Goal: Task Accomplishment & Management: Manage account settings

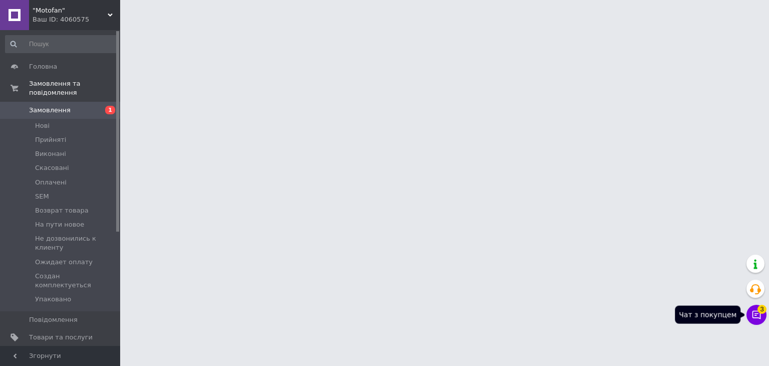
click at [756, 311] on icon at bounding box center [757, 315] width 9 height 9
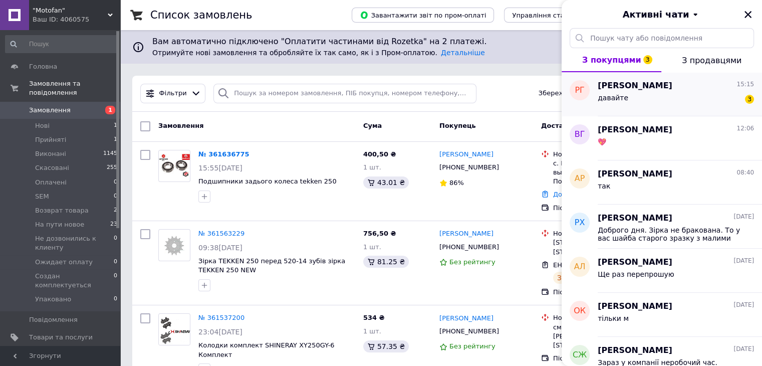
click at [646, 103] on div "давайте 3" at bounding box center [676, 100] width 156 height 16
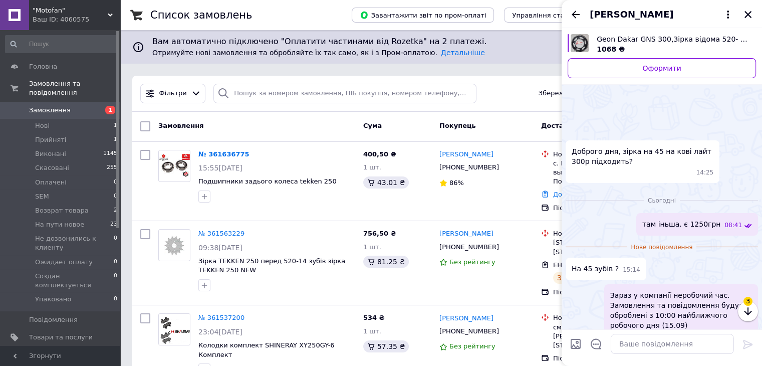
scroll to position [49, 0]
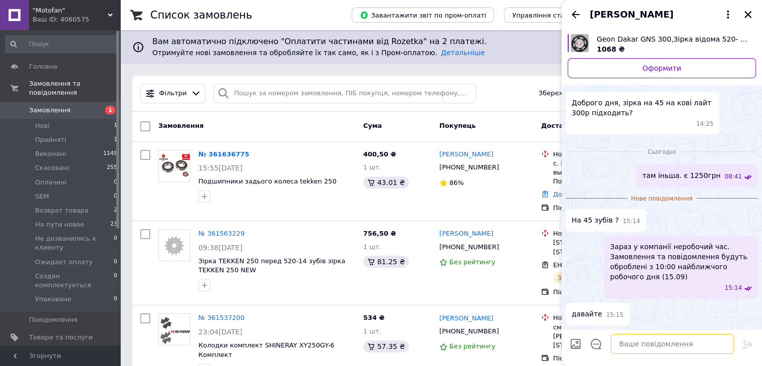
click at [667, 352] on textarea at bounding box center [672, 344] width 123 height 20
type textarea "ок"
click at [741, 339] on div at bounding box center [748, 346] width 20 height 24
click at [751, 345] on icon at bounding box center [748, 344] width 10 height 9
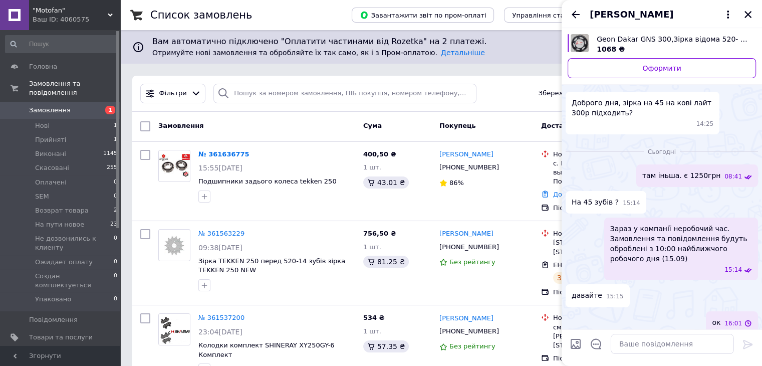
scroll to position [32, 0]
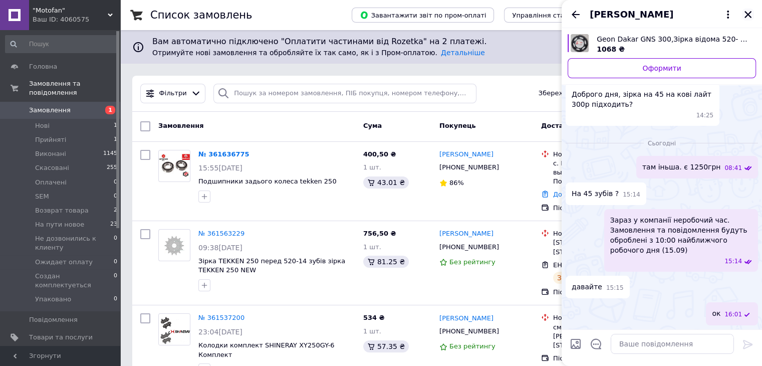
click at [751, 17] on icon "Закрити" at bounding box center [747, 14] width 9 height 9
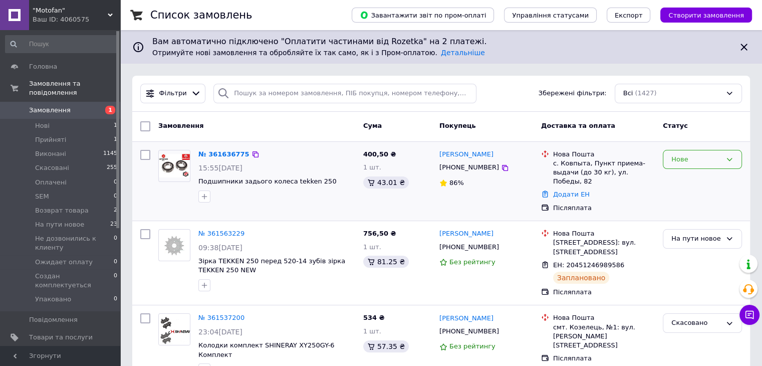
click at [702, 151] on div "Нове" at bounding box center [702, 160] width 79 height 20
click at [705, 175] on li "Прийнято" at bounding box center [702, 180] width 78 height 19
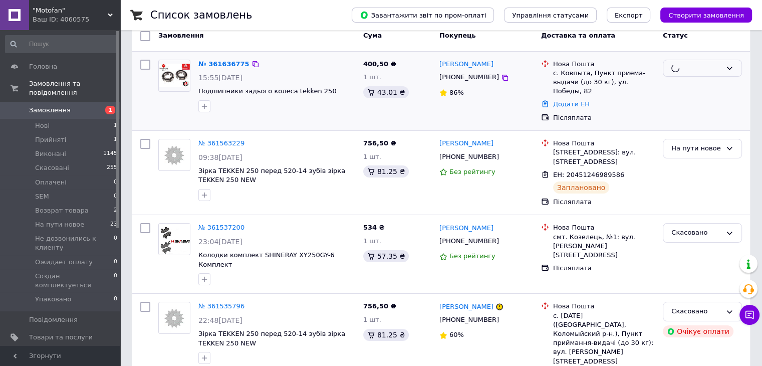
scroll to position [100, 0]
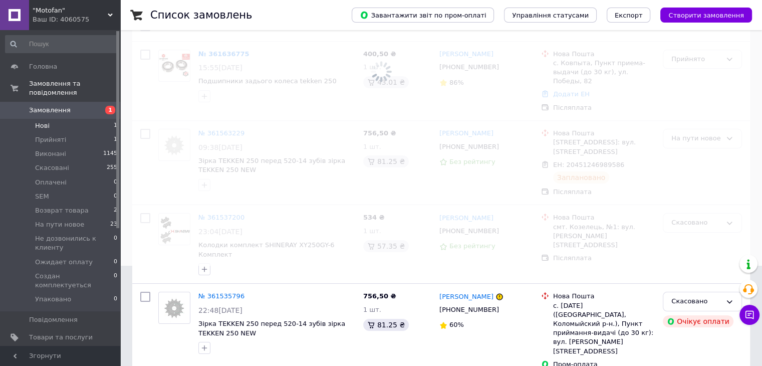
click at [72, 121] on li "Нові 1" at bounding box center [61, 126] width 123 height 14
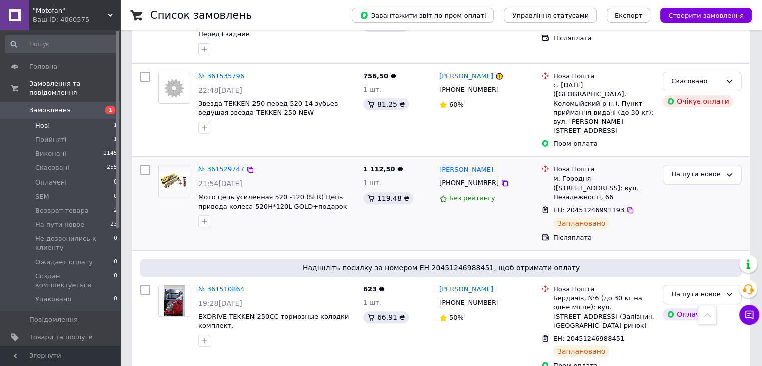
scroll to position [451, 0]
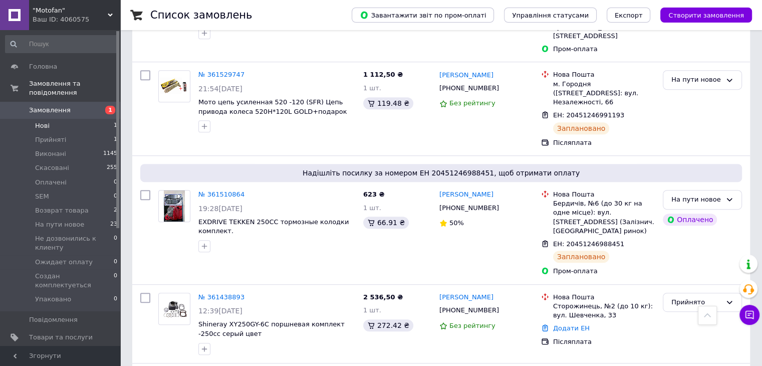
click at [81, 119] on li "Нові 1" at bounding box center [61, 126] width 123 height 14
click at [76, 133] on li "Прийняті 1" at bounding box center [61, 140] width 123 height 14
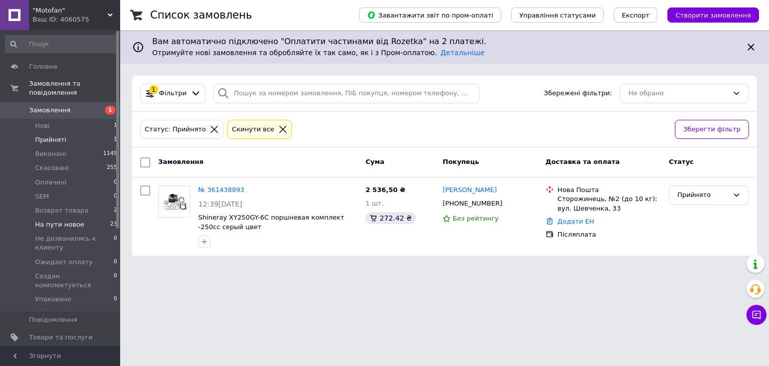
click at [70, 220] on li "На пути новое 23" at bounding box center [61, 224] width 123 height 14
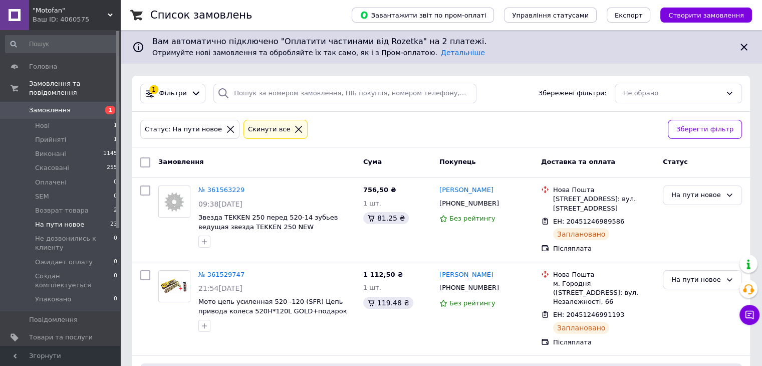
click at [77, 220] on span "На пути новое" at bounding box center [59, 224] width 49 height 9
click at [87, 119] on li "Нові 1" at bounding box center [61, 126] width 123 height 14
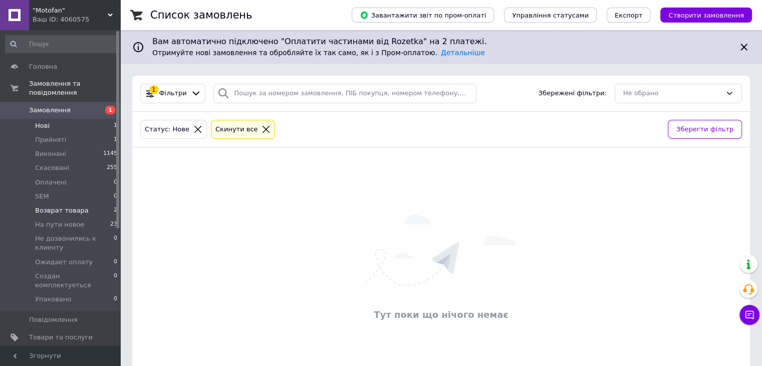
click at [77, 206] on span "Возврат товара" at bounding box center [62, 210] width 54 height 9
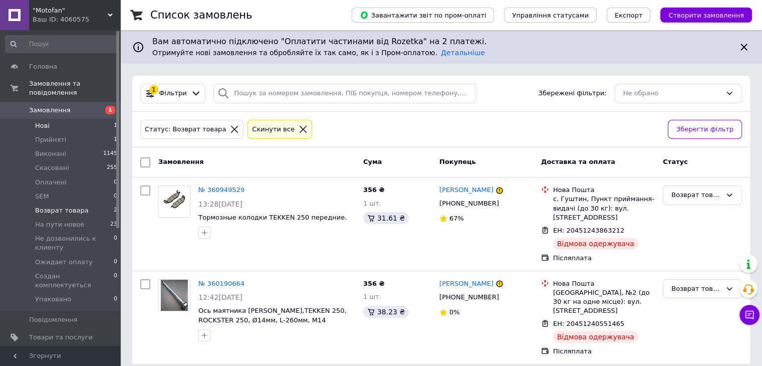
click at [53, 119] on li "Нові 1" at bounding box center [61, 126] width 123 height 14
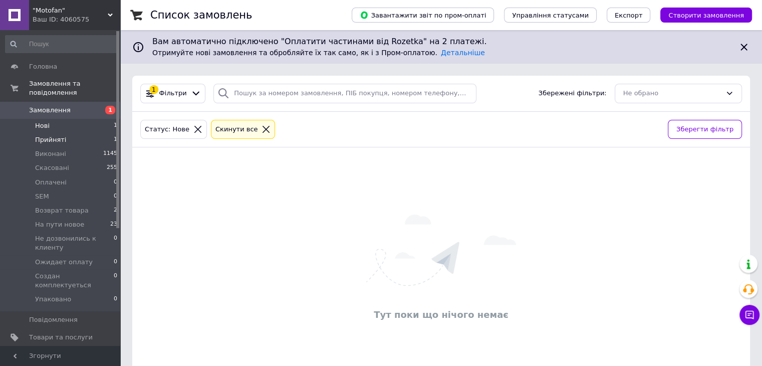
click at [63, 134] on li "Прийняті 1" at bounding box center [61, 140] width 123 height 14
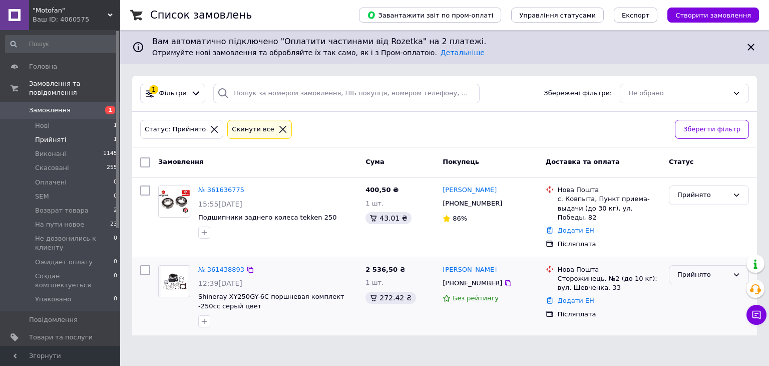
click at [707, 269] on div "Прийнято" at bounding box center [703, 274] width 51 height 11
click at [697, 305] on li "Скасовано" at bounding box center [709, 314] width 79 height 19
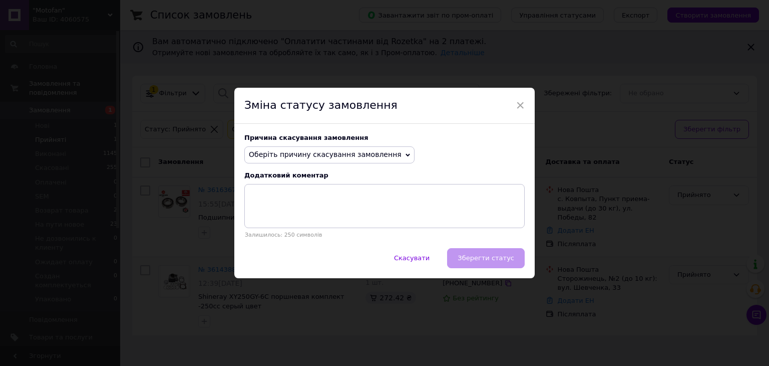
click at [381, 149] on span "Оберіть причину скасування замовлення" at bounding box center [329, 154] width 170 height 17
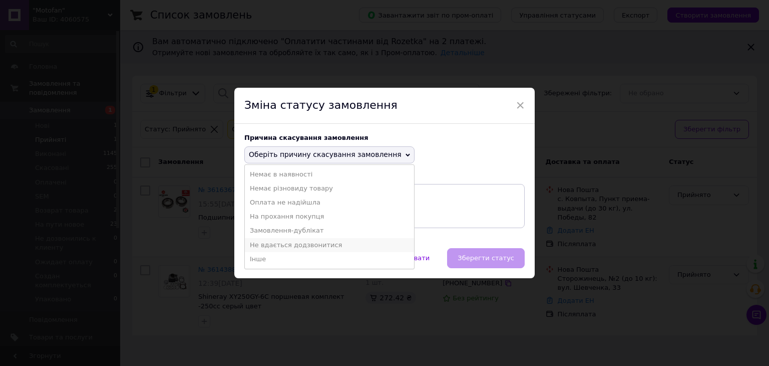
click at [316, 240] on li "Не вдається додзвонитися" at bounding box center [329, 245] width 169 height 14
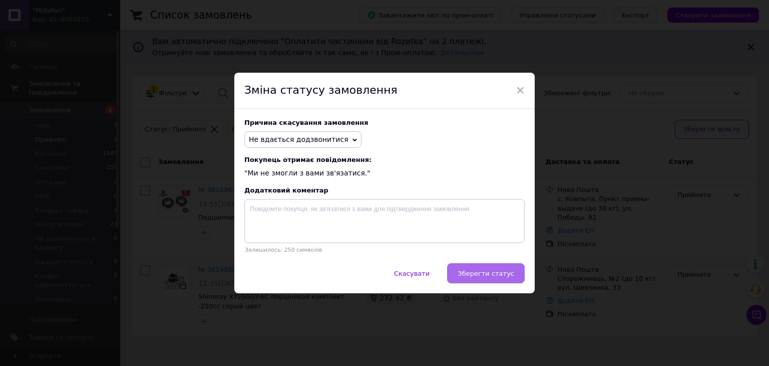
click at [514, 275] on button "Зберегти статус" at bounding box center [486, 273] width 78 height 20
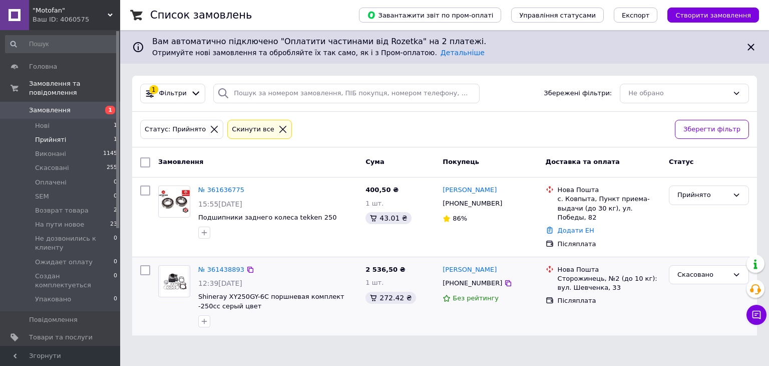
click at [82, 350] on span "[DEMOGRAPHIC_DATA]" at bounding box center [61, 354] width 64 height 9
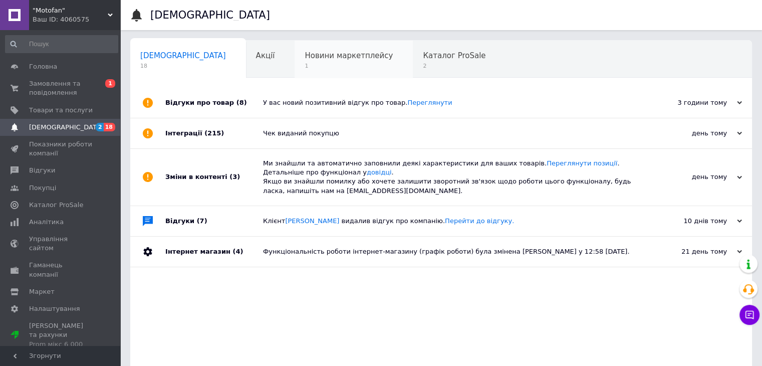
click at [305, 60] on span "Новини маркетплейсу" at bounding box center [349, 55] width 88 height 9
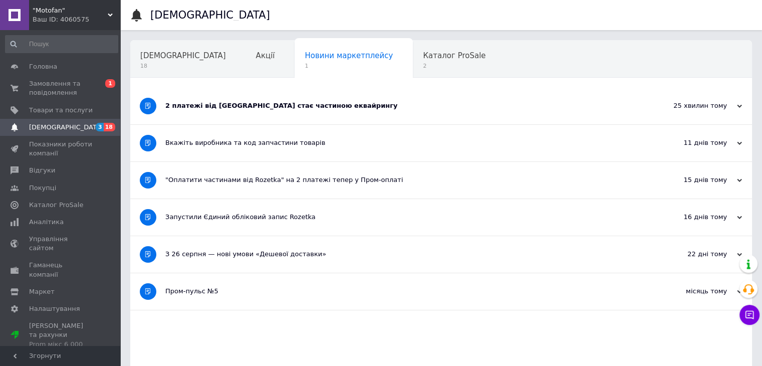
click at [262, 110] on div "2 платежі від [GEOGRAPHIC_DATA] стає частиною еквайрингу" at bounding box center [403, 106] width 476 height 37
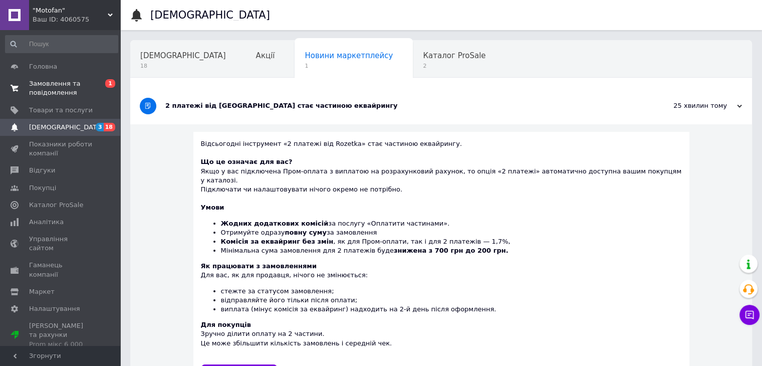
click at [60, 88] on span "Замовлення та повідомлення" at bounding box center [61, 88] width 64 height 18
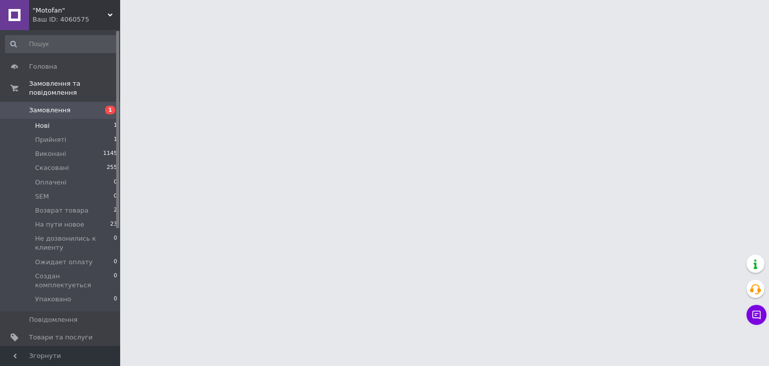
click at [60, 119] on li "Нові 1" at bounding box center [61, 126] width 123 height 14
click at [64, 133] on li "Прийняті 1" at bounding box center [61, 140] width 123 height 14
click at [82, 203] on li "Возврат товара 2" at bounding box center [61, 210] width 123 height 14
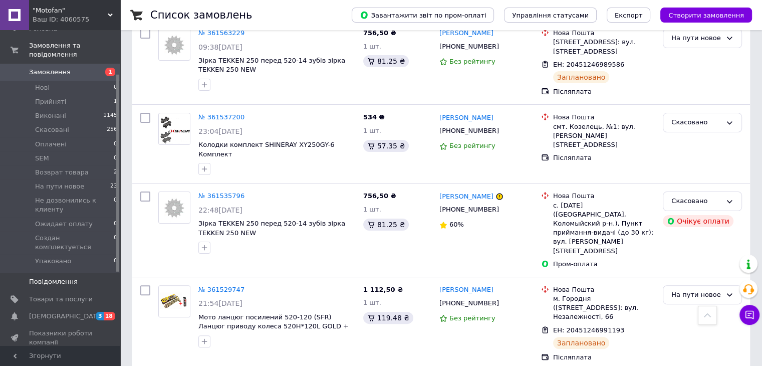
scroll to position [100, 0]
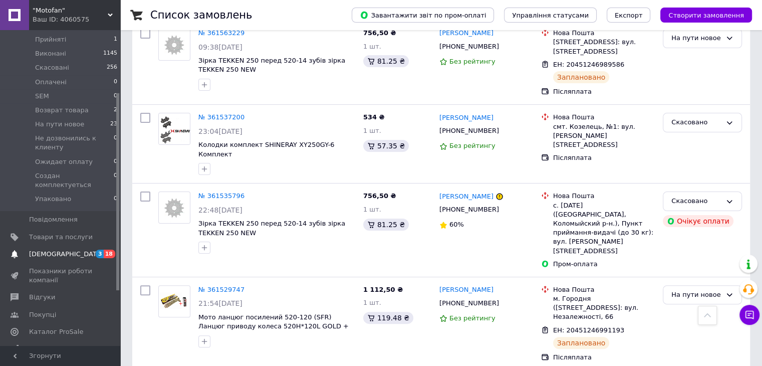
click at [56, 249] on span "[DEMOGRAPHIC_DATA]" at bounding box center [66, 253] width 74 height 9
